Goal: Information Seeking & Learning: Learn about a topic

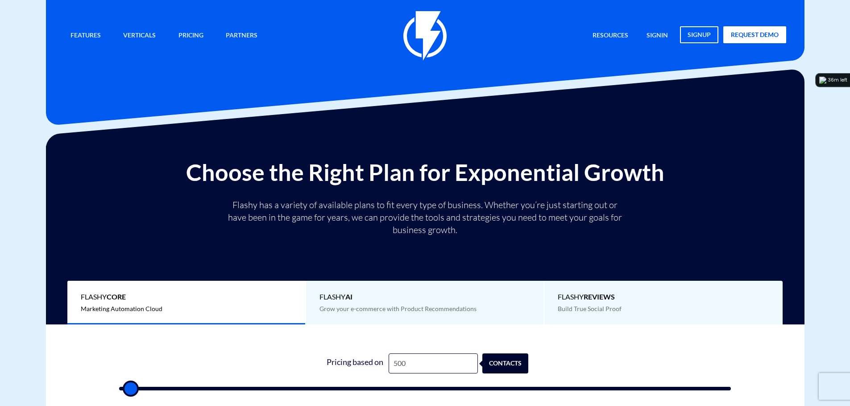
click at [419, 367] on input "500" at bounding box center [432, 364] width 89 height 20
click at [406, 364] on input "500" at bounding box center [432, 364] width 89 height 20
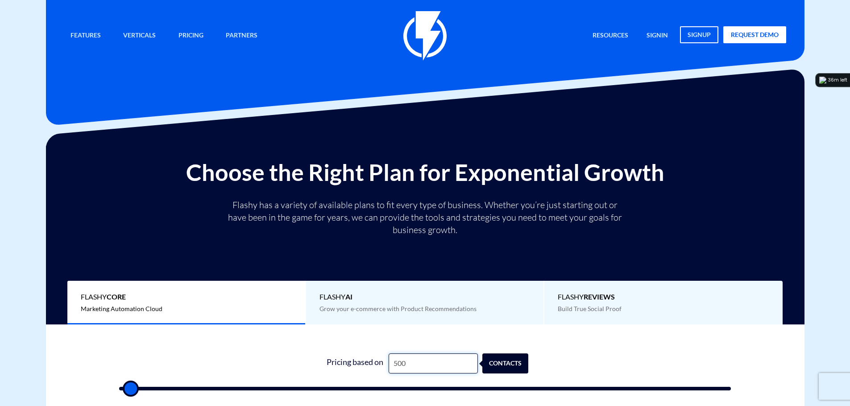
type input "2"
type input "500"
type input "27"
type input "500"
type input "271"
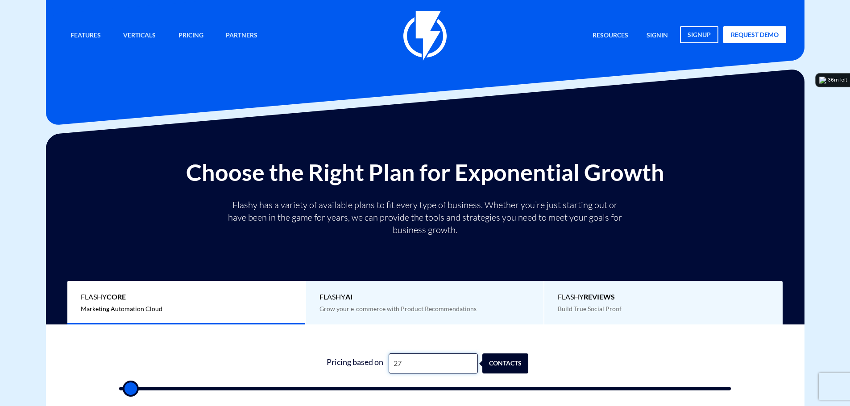
type input "500"
type input "2,718"
type input "2500"
type input "27,180"
type input "27000"
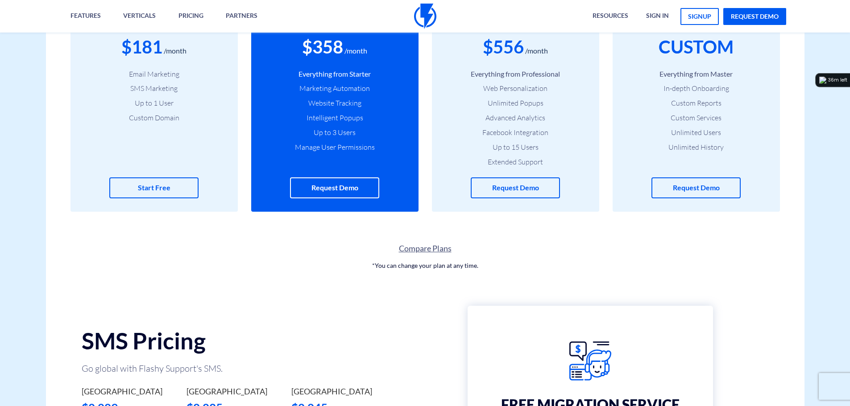
scroll to position [446, 0]
type input "27,180"
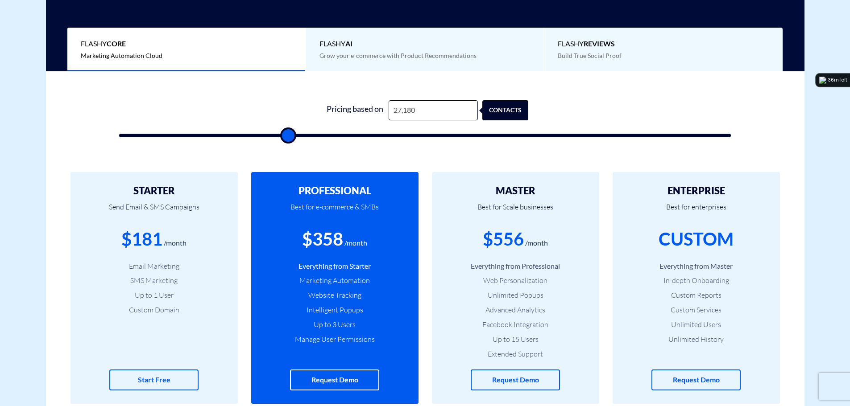
scroll to position [178, 0]
